Goal: Information Seeking & Learning: Find specific fact

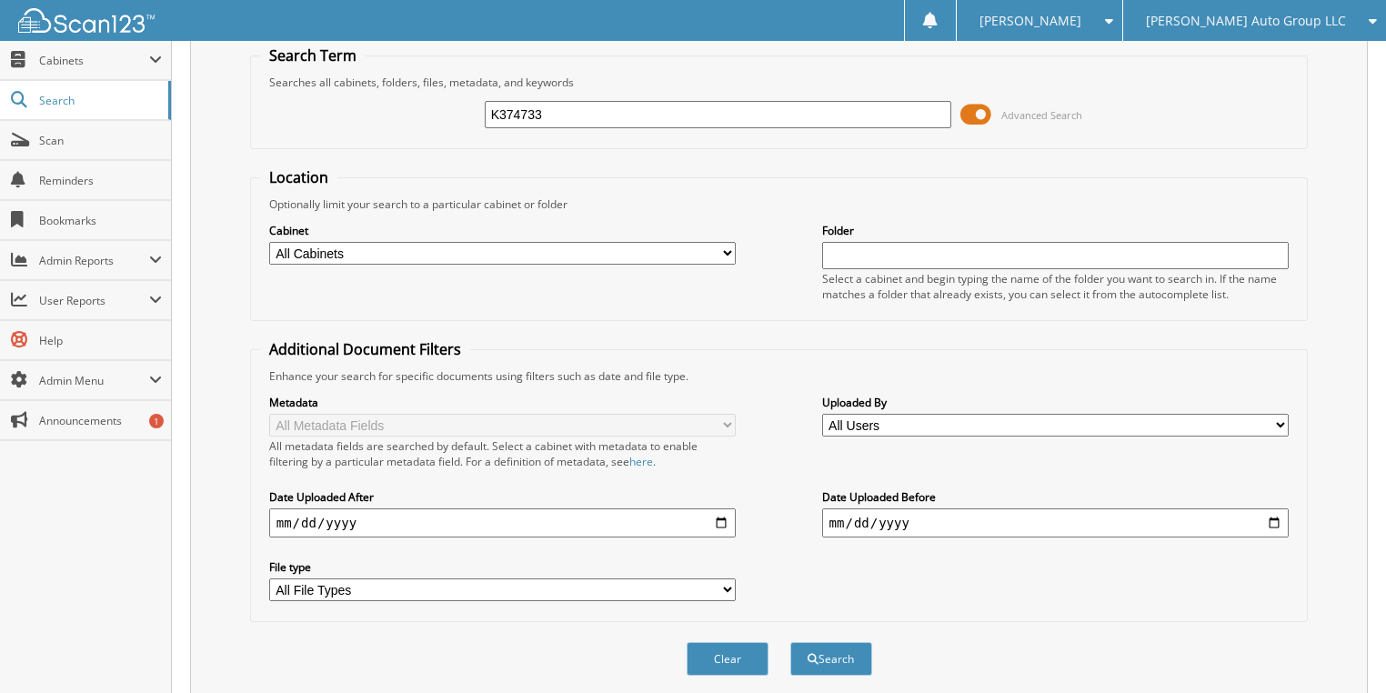
scroll to position [115, 0]
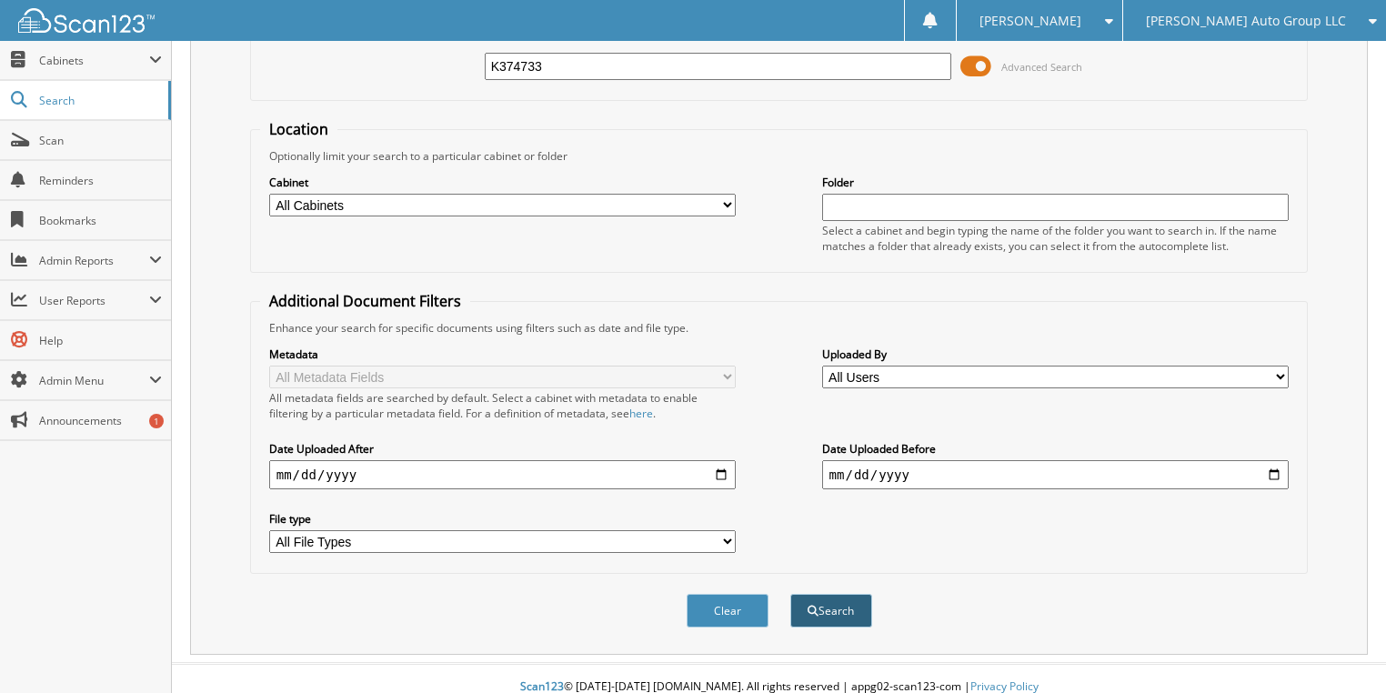
type input "K374733"
click at [871, 604] on button "Search" at bounding box center [831, 611] width 82 height 34
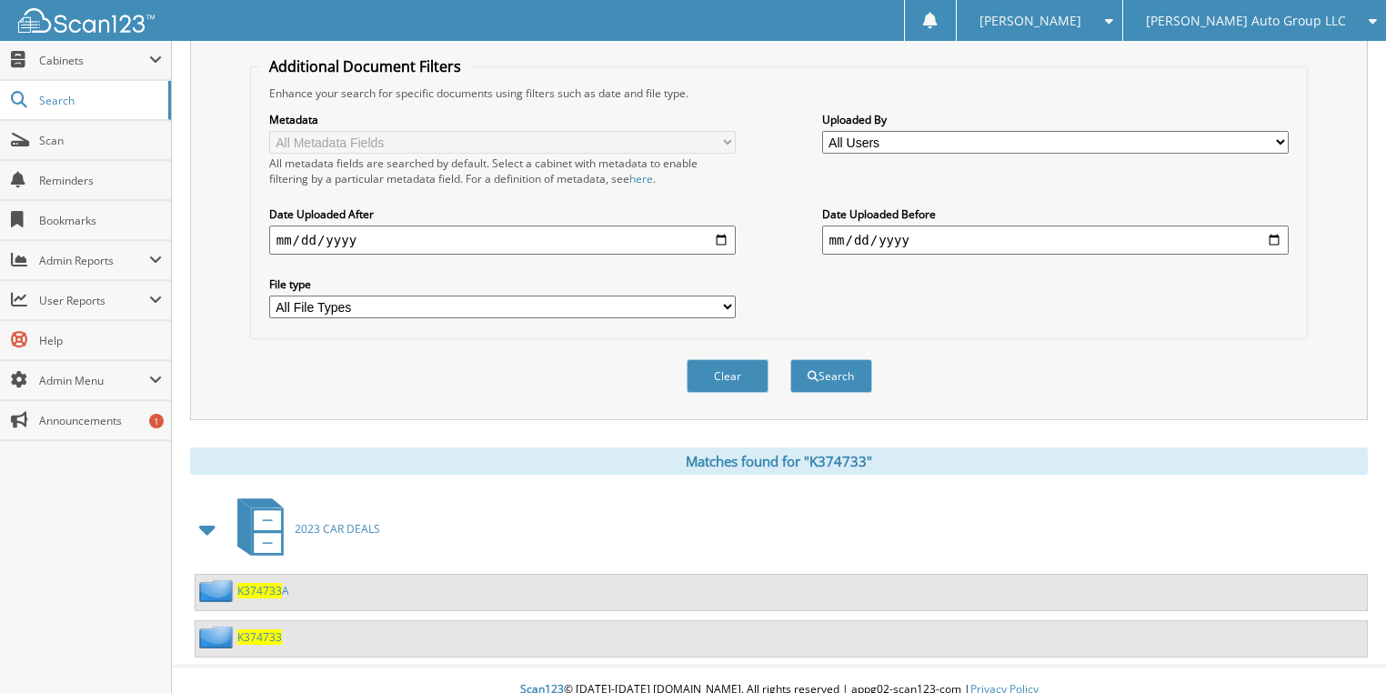
click at [265, 629] on span "K374733" at bounding box center [259, 636] width 45 height 15
